Goal: Information Seeking & Learning: Check status

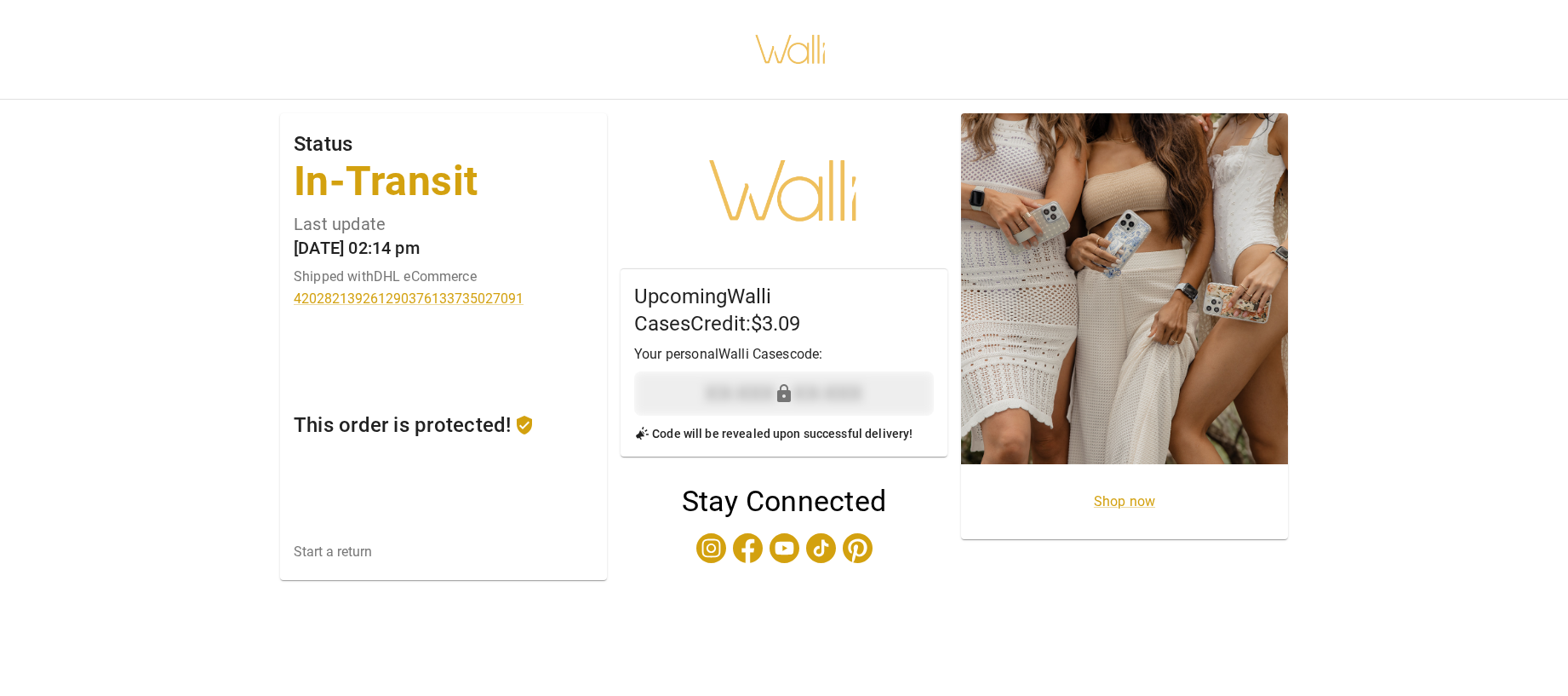
drag, startPoint x: 321, startPoint y: 300, endPoint x: 563, endPoint y: 366, distance: 250.8
click at [563, 366] on div "Status In-Transit Last update [DATE] 02:14 pm Shipped with DHL eCommerce 420282…" at bounding box center [444, 347] width 327 height 467
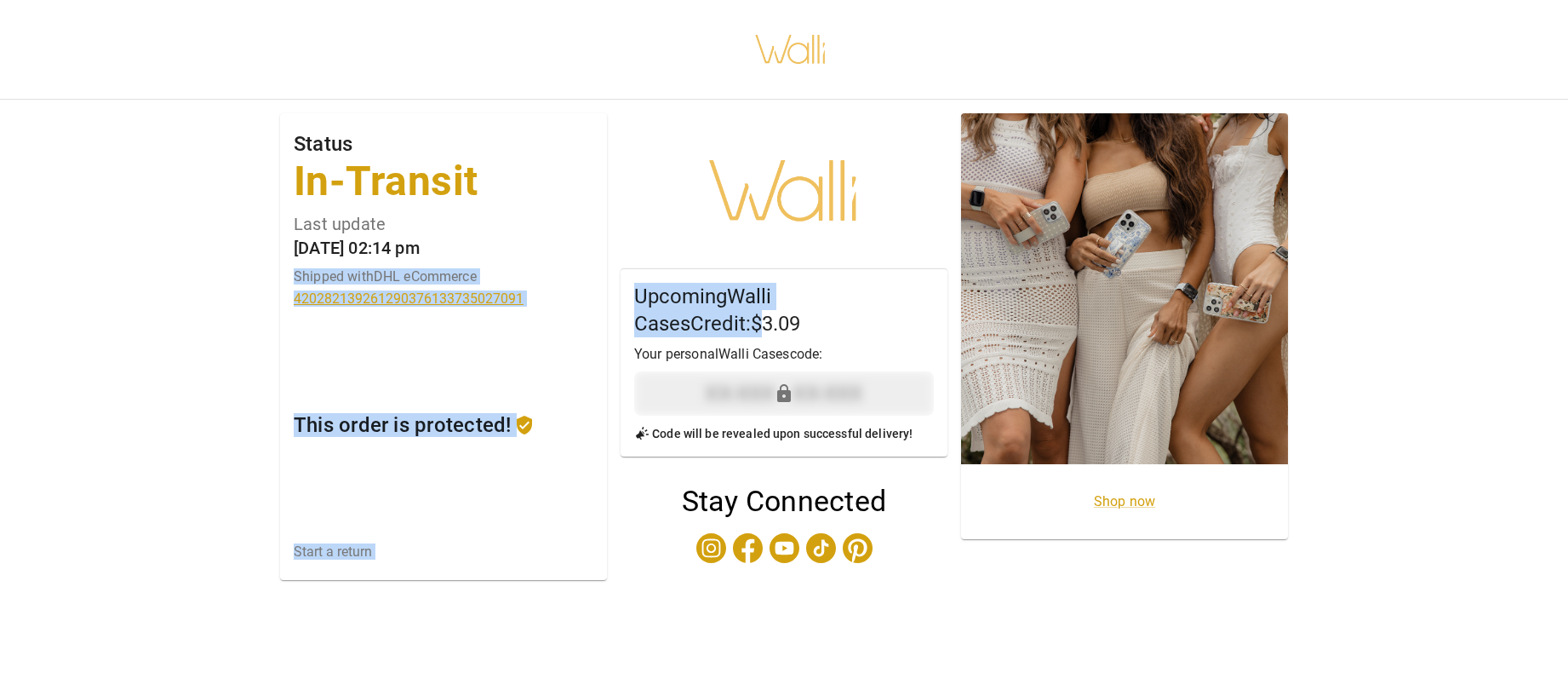
drag, startPoint x: 294, startPoint y: 275, endPoint x: 647, endPoint y: 315, distance: 355.3
click at [647, 315] on div "Status In-Transit Last update [DATE] 02:14 pm Shipped with DHL eCommerce 420282…" at bounding box center [784, 362] width 1582 height 538
click at [517, 314] on div "Status In-Transit Last update [DATE] 02:14 pm Shipped with DHL eCommerce 420282…" at bounding box center [444, 347] width 327 height 467
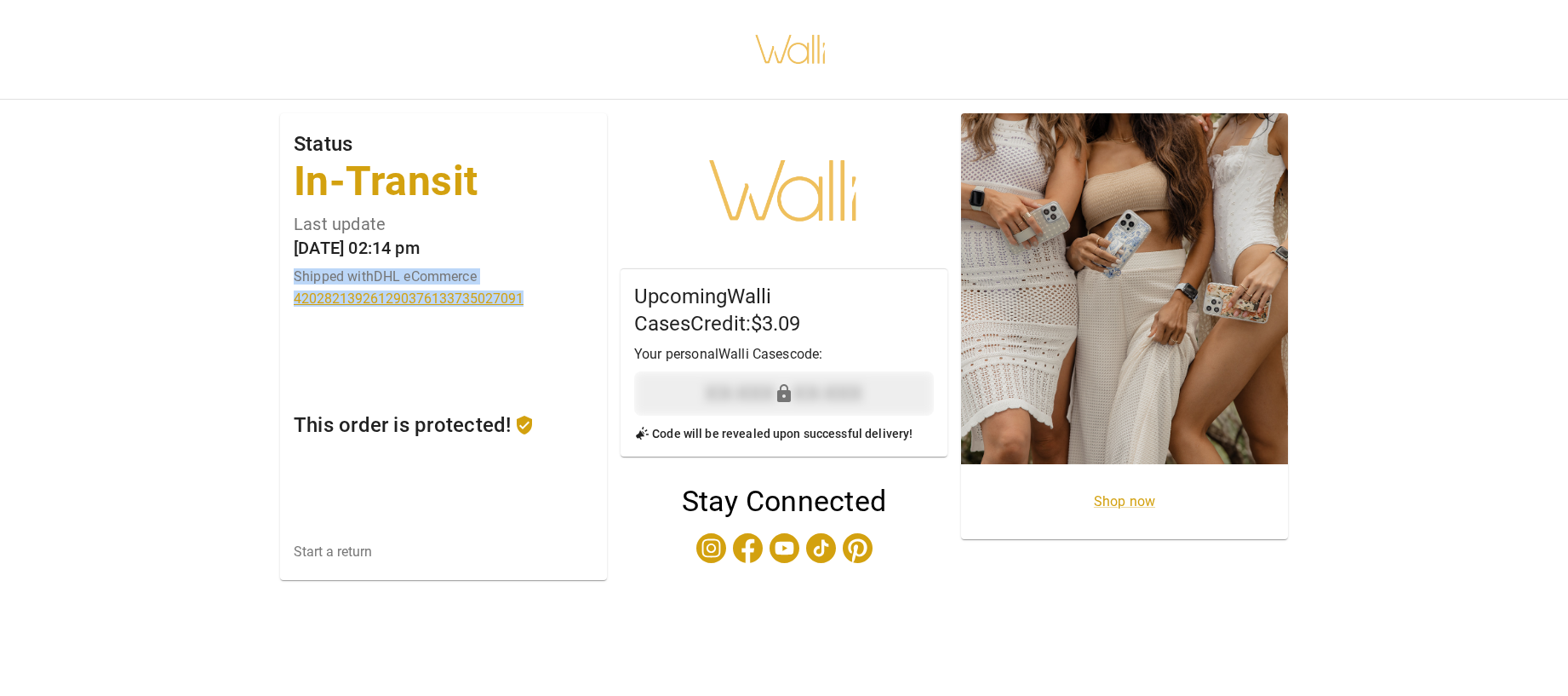
drag, startPoint x: 313, startPoint y: 283, endPoint x: 522, endPoint y: 303, distance: 210.0
click at [522, 303] on div "Status In-Transit Last update Sep 17, 02:14 pm Shipped with DHL eCommerce 42028…" at bounding box center [443, 220] width 299 height 173
copy div "Shipped with DHL eCommerce 420282139261290376133735027091"
